Goal: Task Accomplishment & Management: Manage account settings

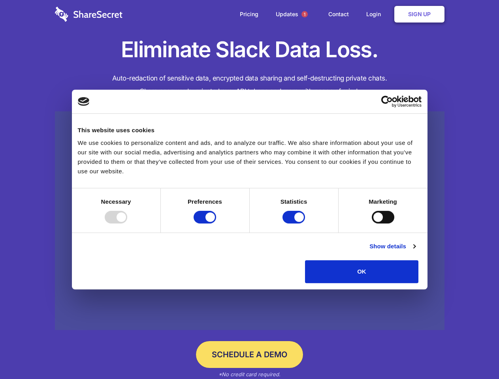
click at [127, 224] on div at bounding box center [116, 217] width 23 height 13
click at [216, 224] on input "Preferences" at bounding box center [205, 217] width 23 height 13
checkbox input "false"
click at [295, 224] on input "Statistics" at bounding box center [294, 217] width 23 height 13
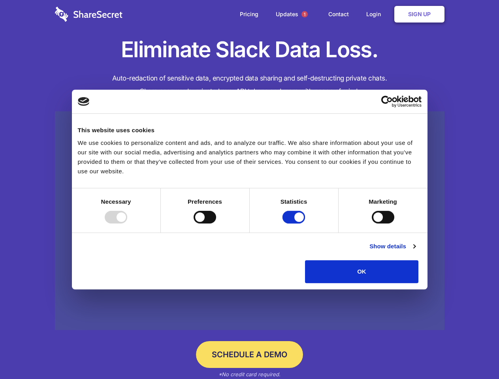
checkbox input "false"
click at [372, 224] on input "Marketing" at bounding box center [383, 217] width 23 height 13
checkbox input "true"
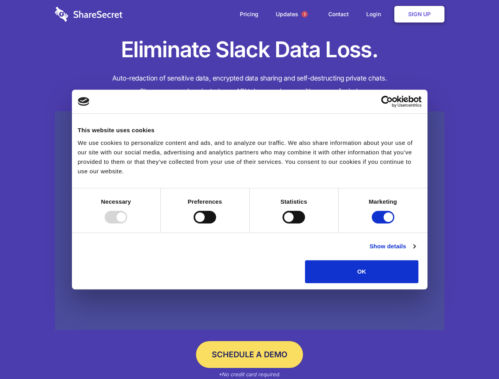
click at [415, 251] on link "Show details" at bounding box center [393, 246] width 46 height 9
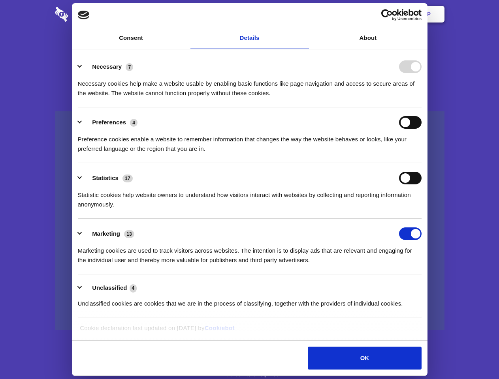
click at [422, 108] on li "Necessary 7 Necessary cookies help make a website usable by enabling basic func…" at bounding box center [250, 80] width 344 height 56
click at [304, 14] on span "1" at bounding box center [305, 14] width 6 height 6
